Goal: Use online tool/utility

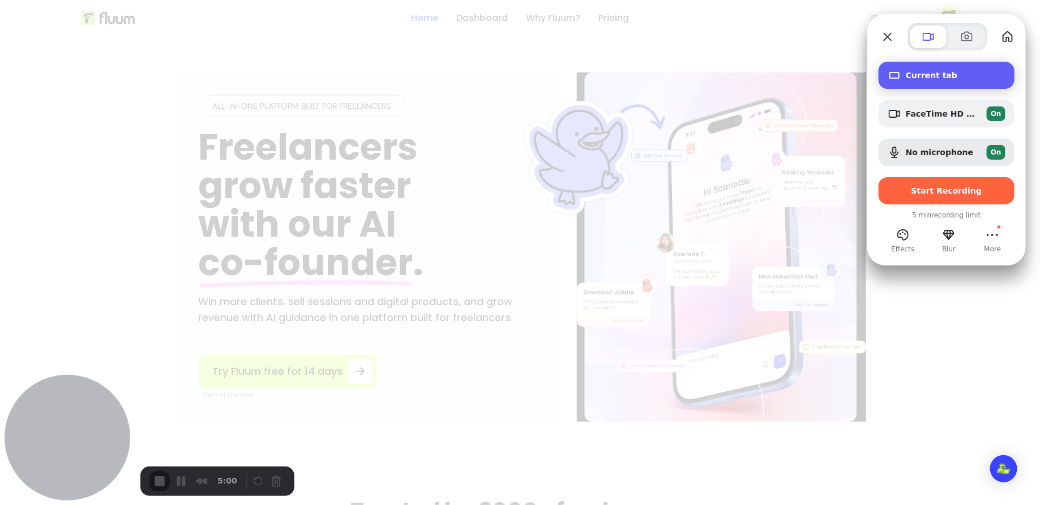
click at [948, 75] on span "Current tab" at bounding box center [956, 75] width 100 height 9
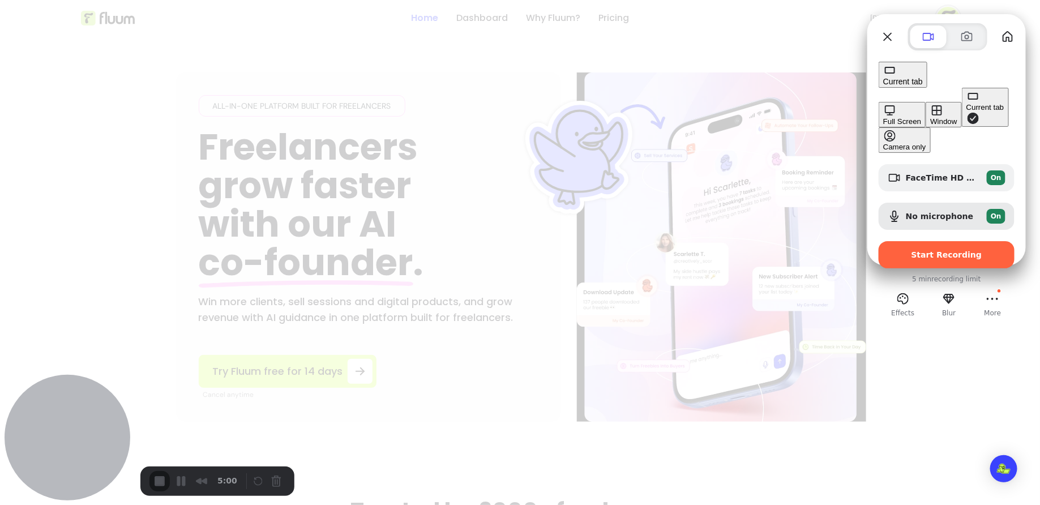
click at [926, 102] on button "Window" at bounding box center [944, 114] width 36 height 25
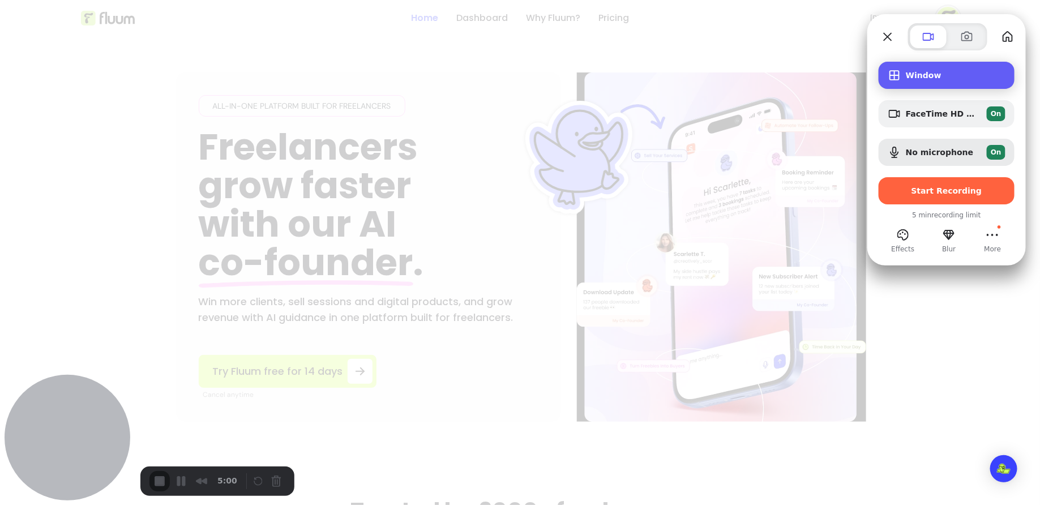
click at [948, 70] on div "Window" at bounding box center [947, 75] width 136 height 27
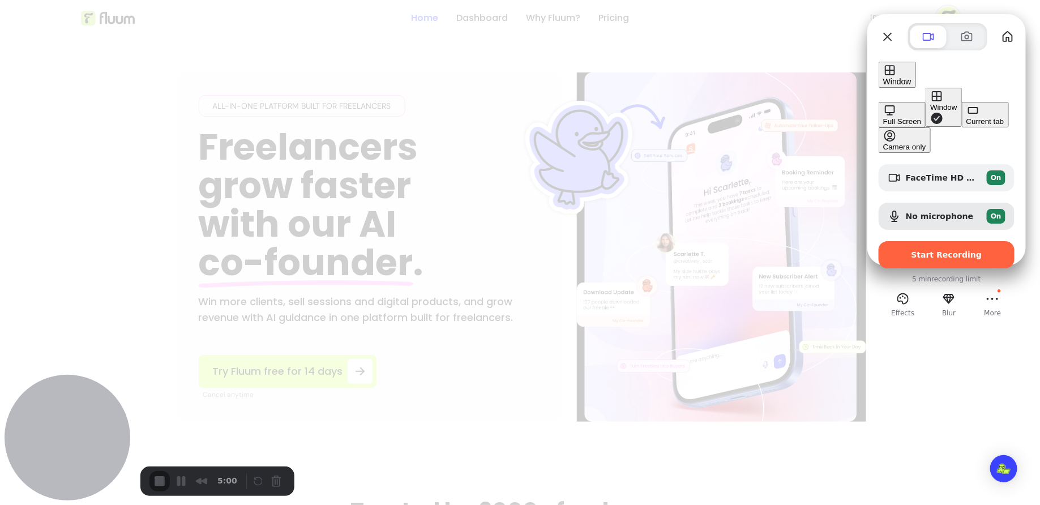
click at [967, 126] on div "Current tab" at bounding box center [986, 121] width 38 height 8
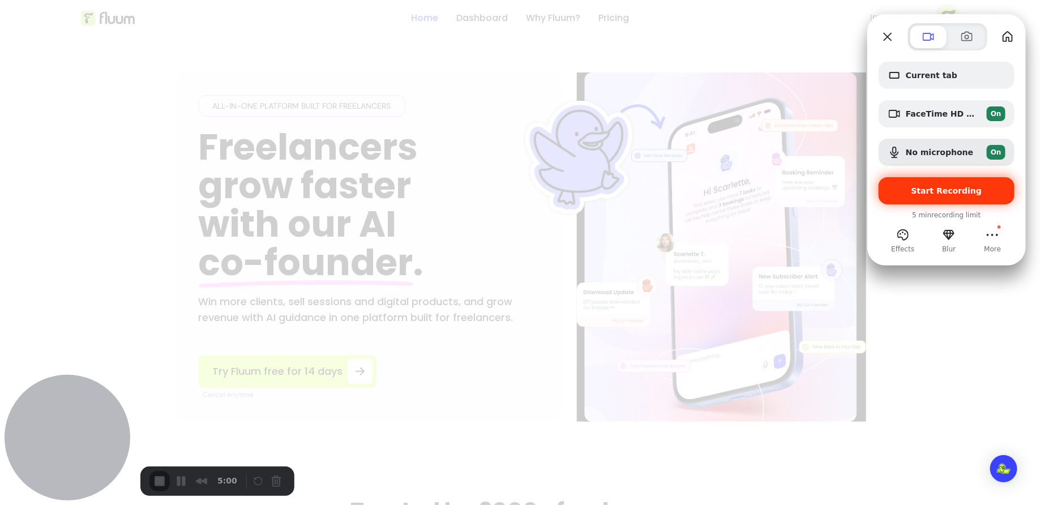
click at [962, 186] on span "Start Recording" at bounding box center [947, 190] width 71 height 9
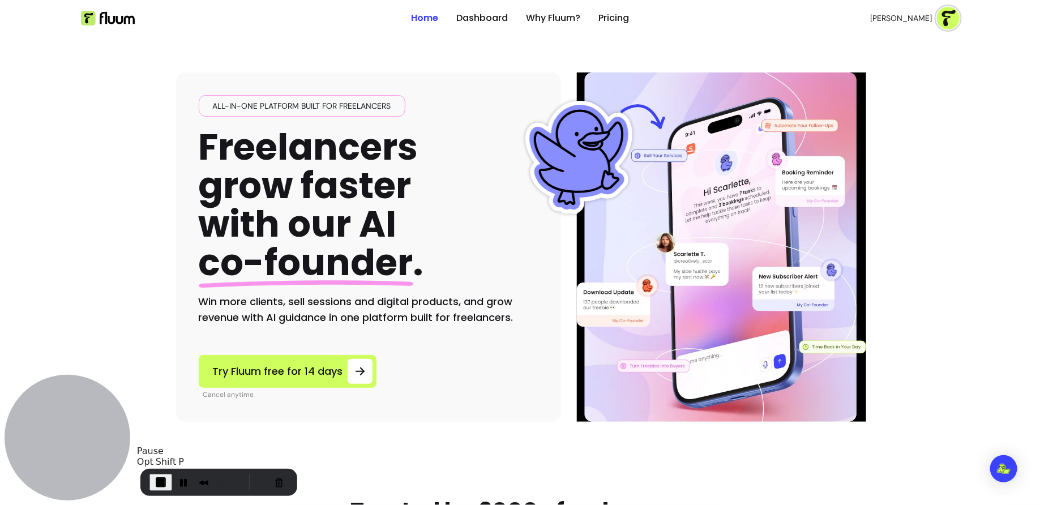
click at [165, 480] on span "End Recording" at bounding box center [161, 483] width 14 height 14
